Goal: Task Accomplishment & Management: Use online tool/utility

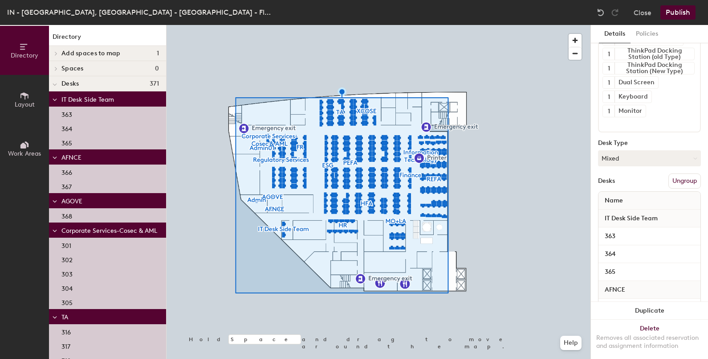
scroll to position [76, 0]
click at [678, 177] on button "Ungroup" at bounding box center [685, 178] width 33 height 15
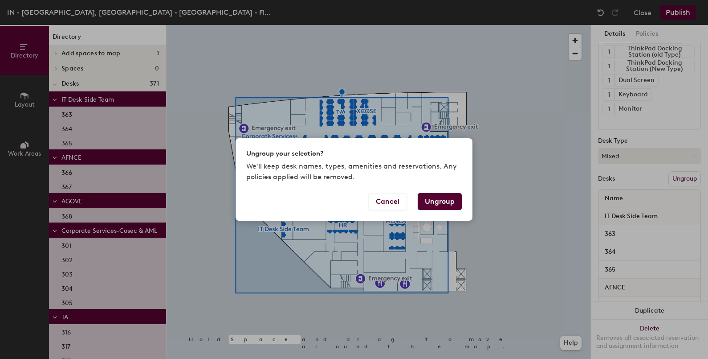
click at [444, 200] on button "Ungroup" at bounding box center [440, 201] width 44 height 17
type input "371 desks"
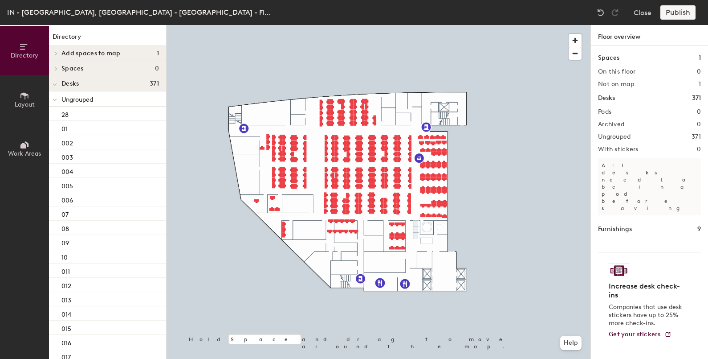
click at [688, 11] on div "Publish" at bounding box center [681, 12] width 41 height 14
click at [687, 13] on div "Publish" at bounding box center [681, 12] width 41 height 14
click at [685, 13] on div "Publish" at bounding box center [681, 12] width 41 height 14
drag, startPoint x: 686, startPoint y: 13, endPoint x: 675, endPoint y: 14, distance: 10.7
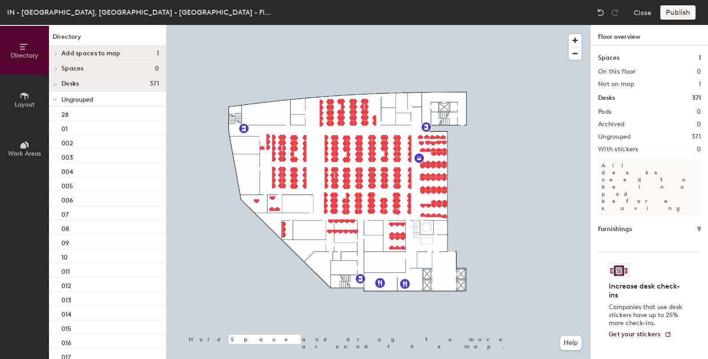
click at [675, 14] on div "Publish" at bounding box center [681, 12] width 41 height 14
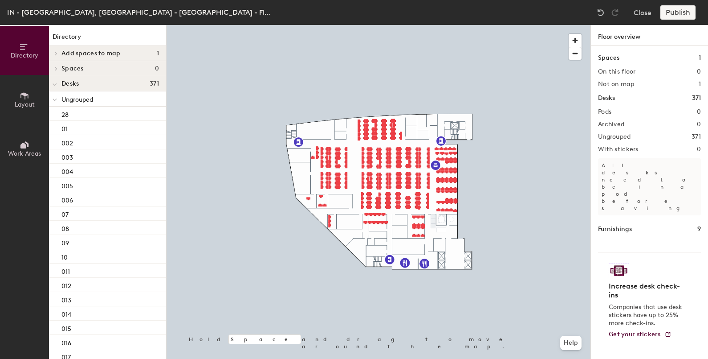
click at [672, 11] on div "Publish" at bounding box center [681, 12] width 41 height 14
click at [675, 15] on div "Publish" at bounding box center [681, 12] width 41 height 14
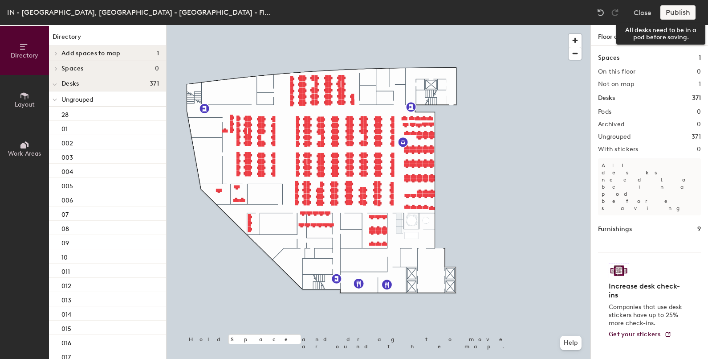
click at [673, 10] on div "Publish" at bounding box center [681, 12] width 41 height 14
click at [678, 12] on div "Publish" at bounding box center [681, 12] width 41 height 14
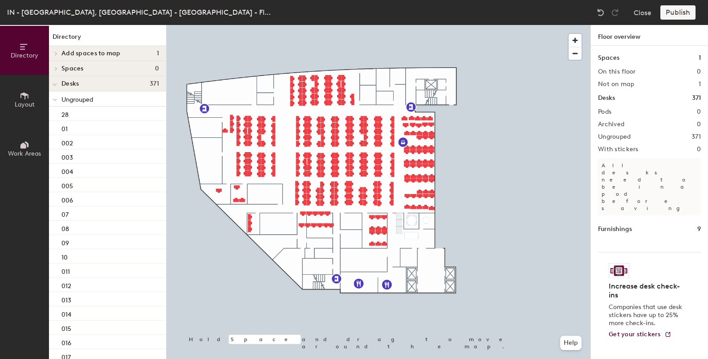
click at [678, 12] on div "Publish" at bounding box center [681, 12] width 41 height 14
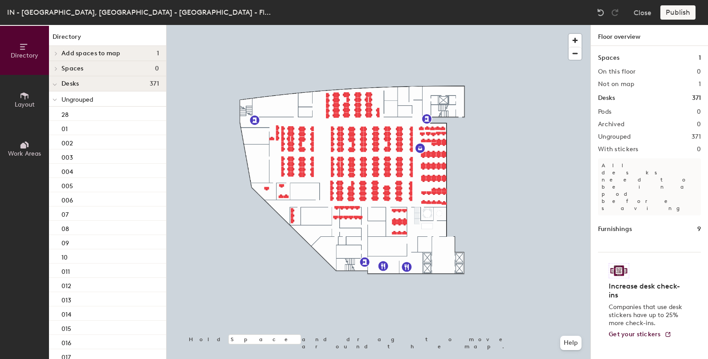
click at [68, 80] on span "Desks" at bounding box center [69, 83] width 17 height 7
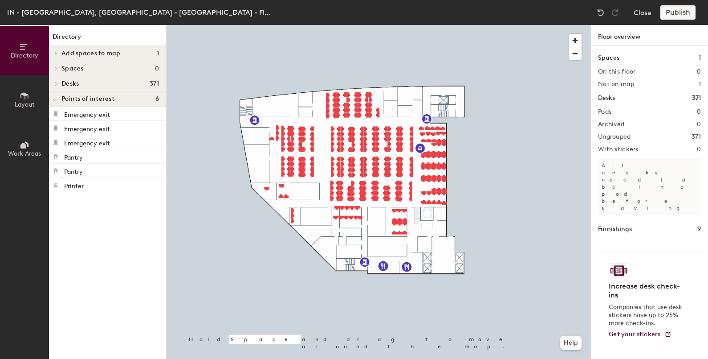
click at [58, 81] on div at bounding box center [55, 83] width 12 height 15
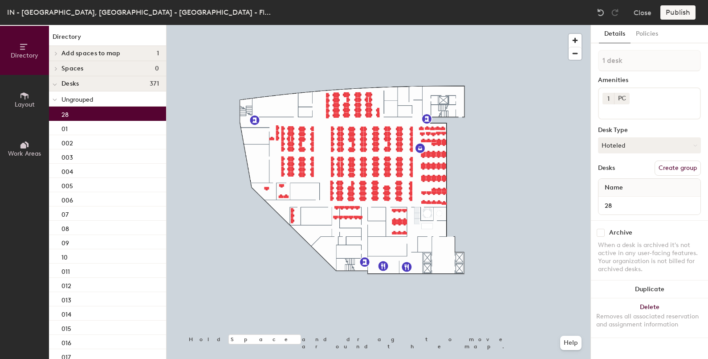
click at [76, 112] on div "28" at bounding box center [107, 113] width 117 height 14
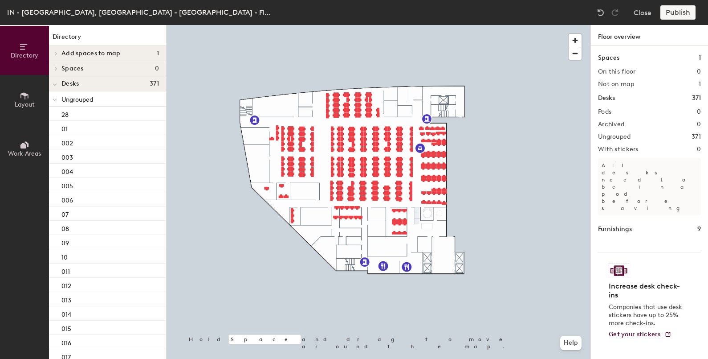
click at [676, 10] on div "Publish" at bounding box center [681, 12] width 41 height 14
click at [642, 16] on button "Close" at bounding box center [643, 12] width 18 height 14
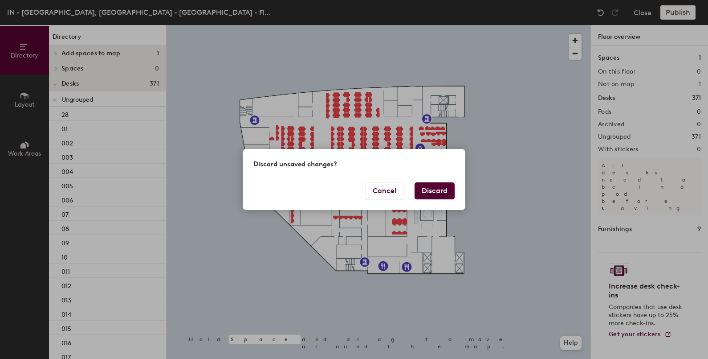
click at [439, 191] on button "Discard" at bounding box center [435, 190] width 40 height 17
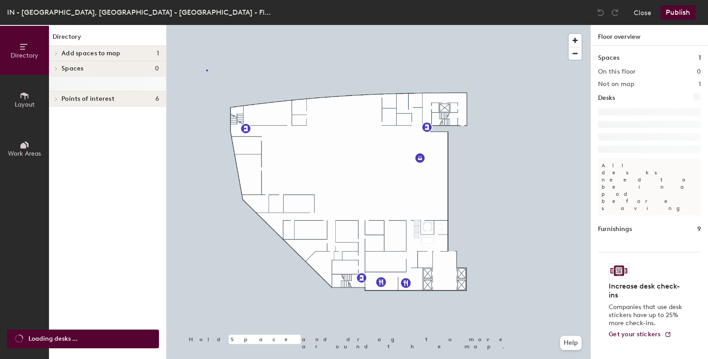
click at [206, 25] on div at bounding box center [379, 25] width 424 height 0
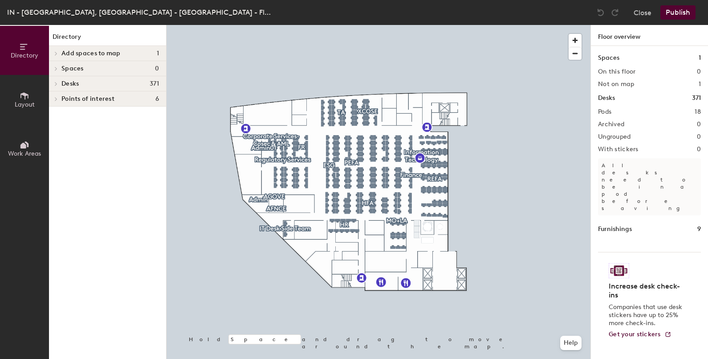
click at [58, 65] on div at bounding box center [55, 68] width 12 height 15
click at [59, 82] on span at bounding box center [56, 84] width 8 height 4
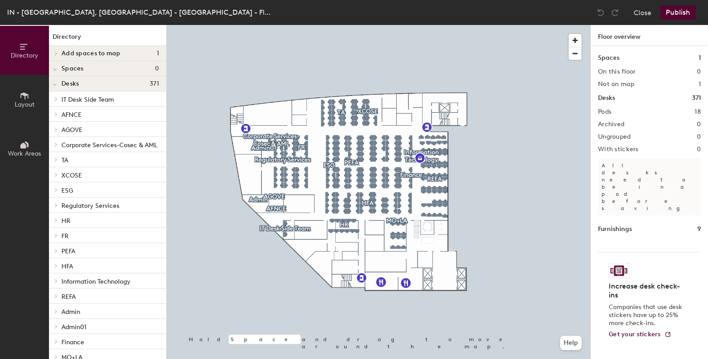
scroll to position [1, 0]
click at [58, 249] on span at bounding box center [56, 249] width 8 height 4
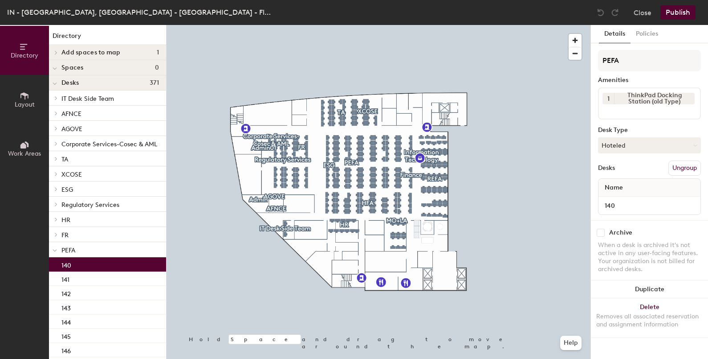
click at [74, 263] on div "140" at bounding box center [107, 264] width 117 height 14
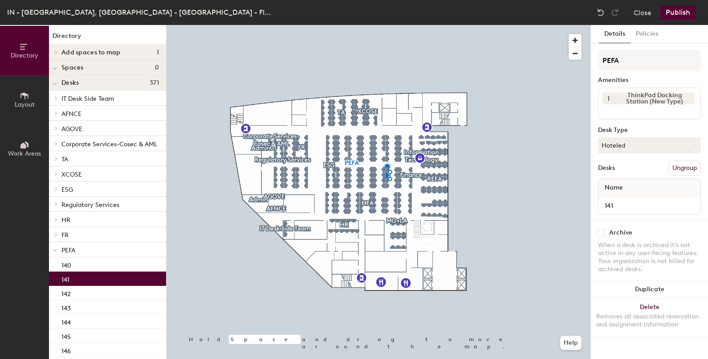
click at [74, 280] on div "141" at bounding box center [107, 278] width 117 height 14
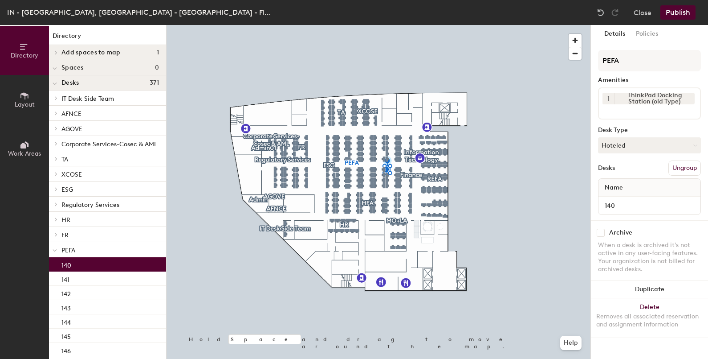
click at [74, 269] on div "140" at bounding box center [107, 264] width 117 height 14
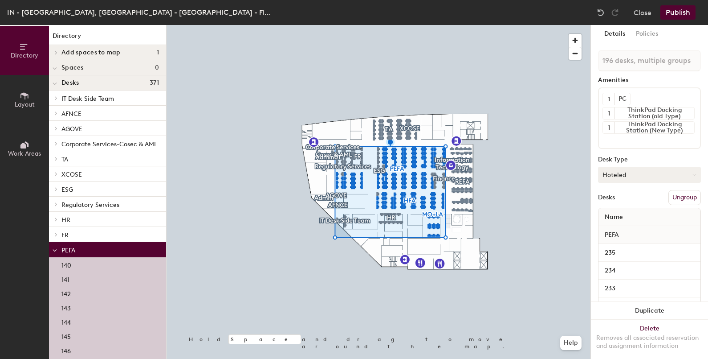
click at [651, 176] on button "Hoteled" at bounding box center [649, 175] width 103 height 16
click at [610, 216] on div "Hot" at bounding box center [643, 215] width 89 height 13
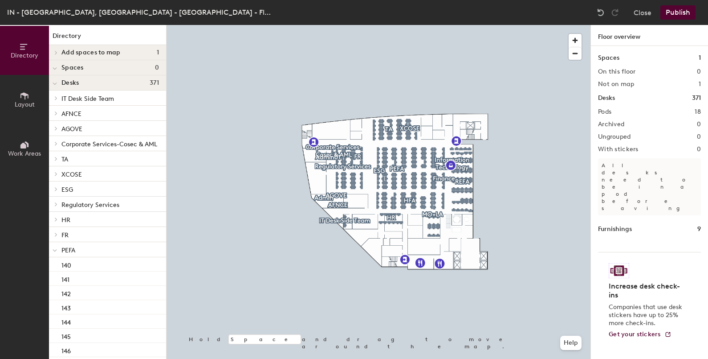
click at [688, 15] on button "Publish" at bounding box center [678, 12] width 35 height 14
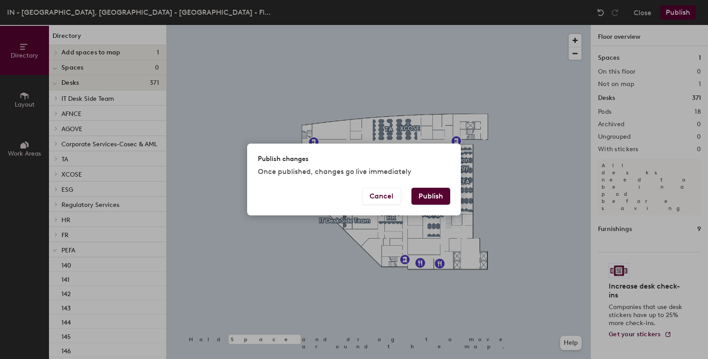
click at [435, 194] on button "Publish" at bounding box center [431, 196] width 39 height 17
click at [426, 86] on div "Publish changes Once published, changes go live immediately Cancel Publish" at bounding box center [354, 179] width 708 height 359
